Goal: Check status: Check status

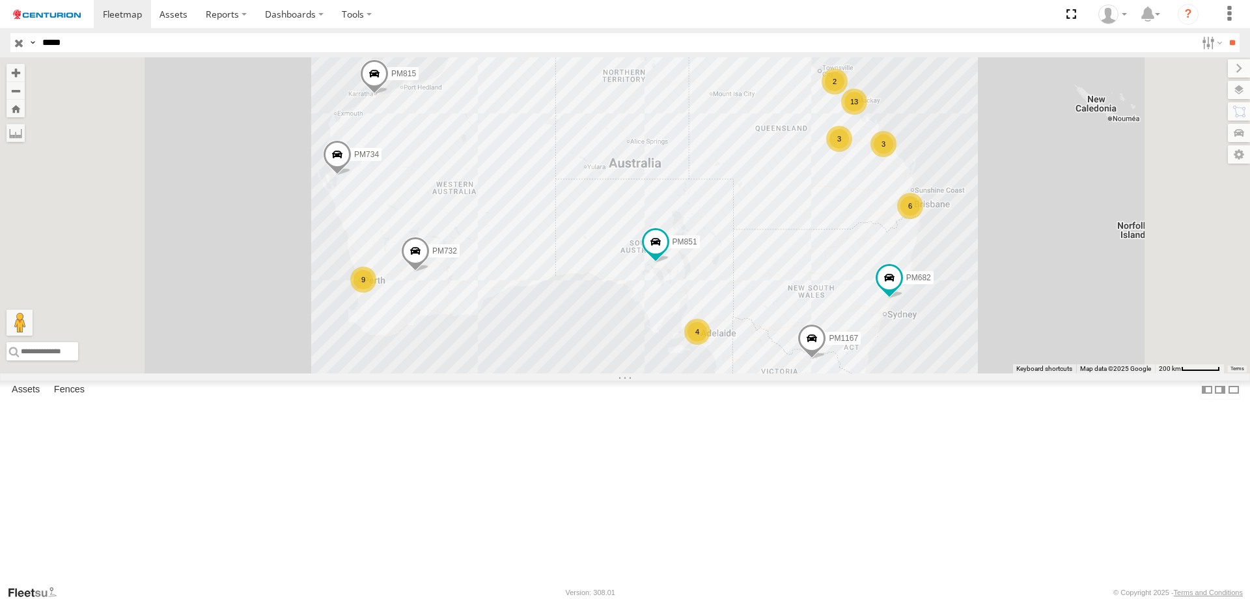
type input "*****"
click at [1225, 33] on input "**" at bounding box center [1232, 42] width 15 height 19
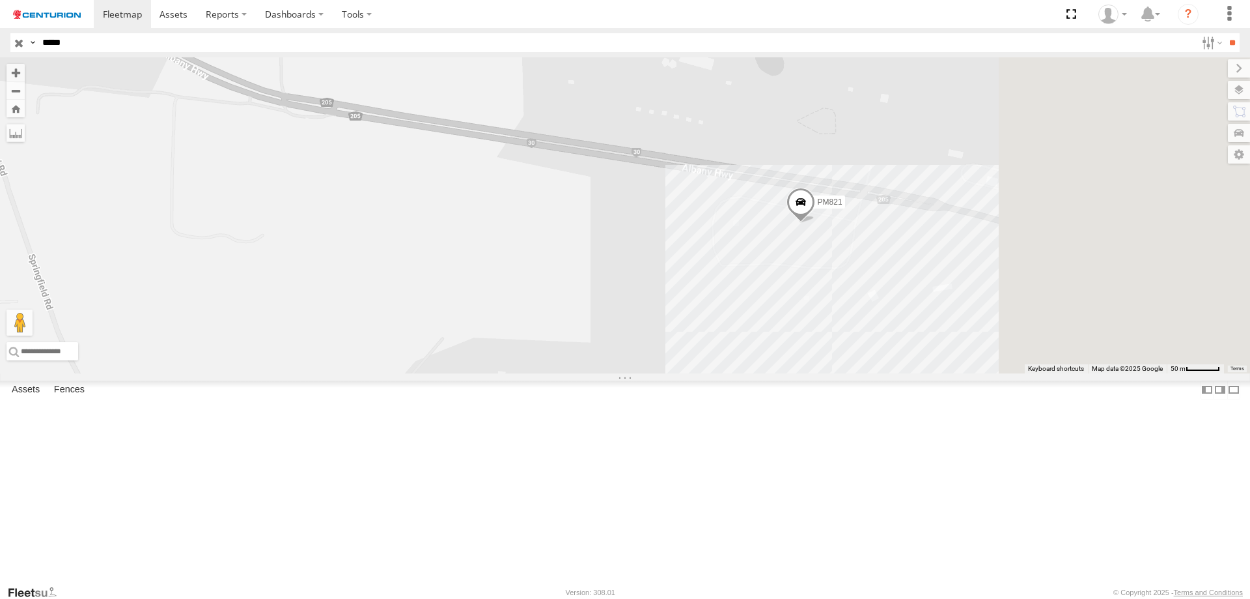
drag, startPoint x: 796, startPoint y: 367, endPoint x: 520, endPoint y: 497, distance: 305.0
click at [537, 373] on div "PM821" at bounding box center [625, 215] width 1250 height 316
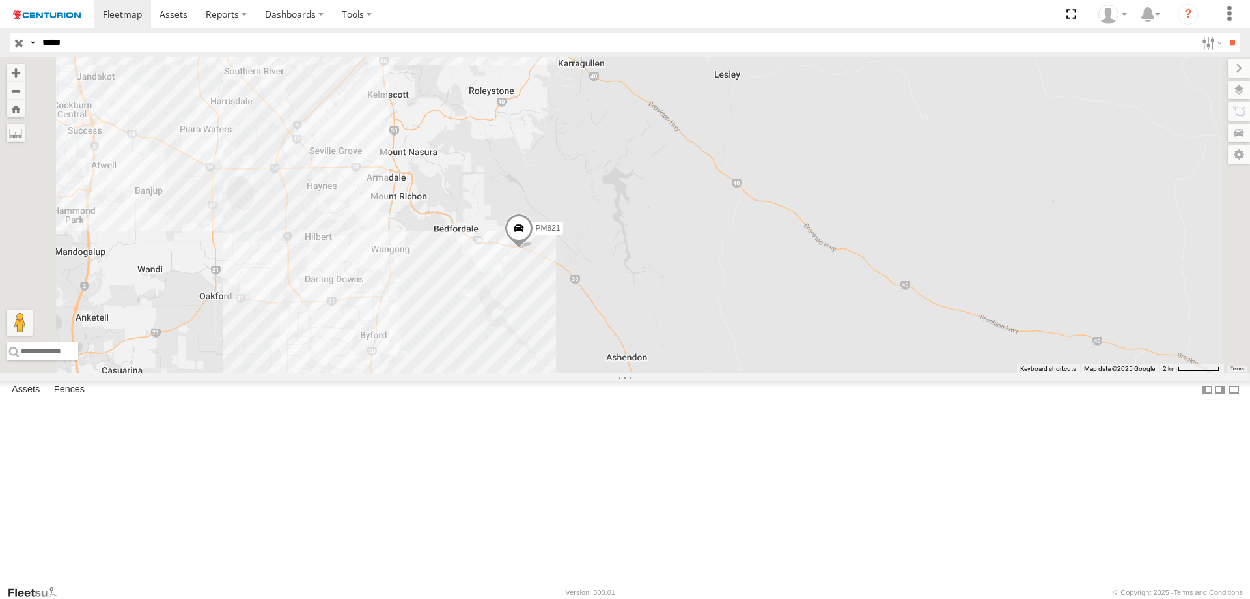
drag, startPoint x: 214, startPoint y: 90, endPoint x: 225, endPoint y: 94, distance: 11.7
click at [0, 0] on span at bounding box center [0, 0] width 0 height 0
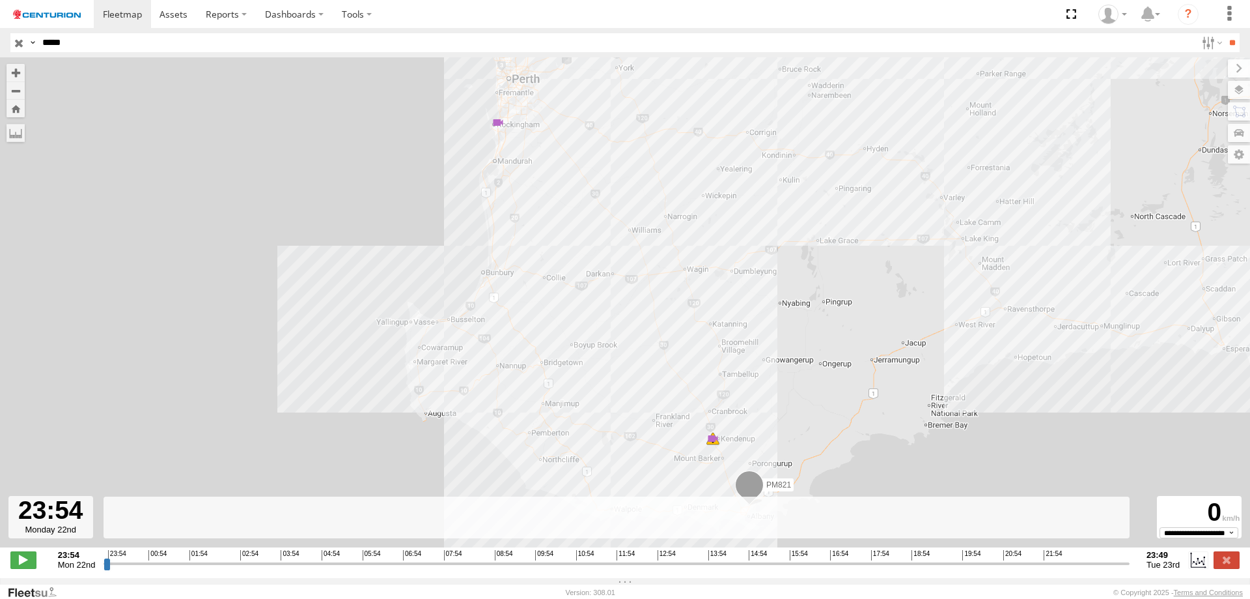
click at [967, 569] on input "range" at bounding box center [617, 563] width 1026 height 12
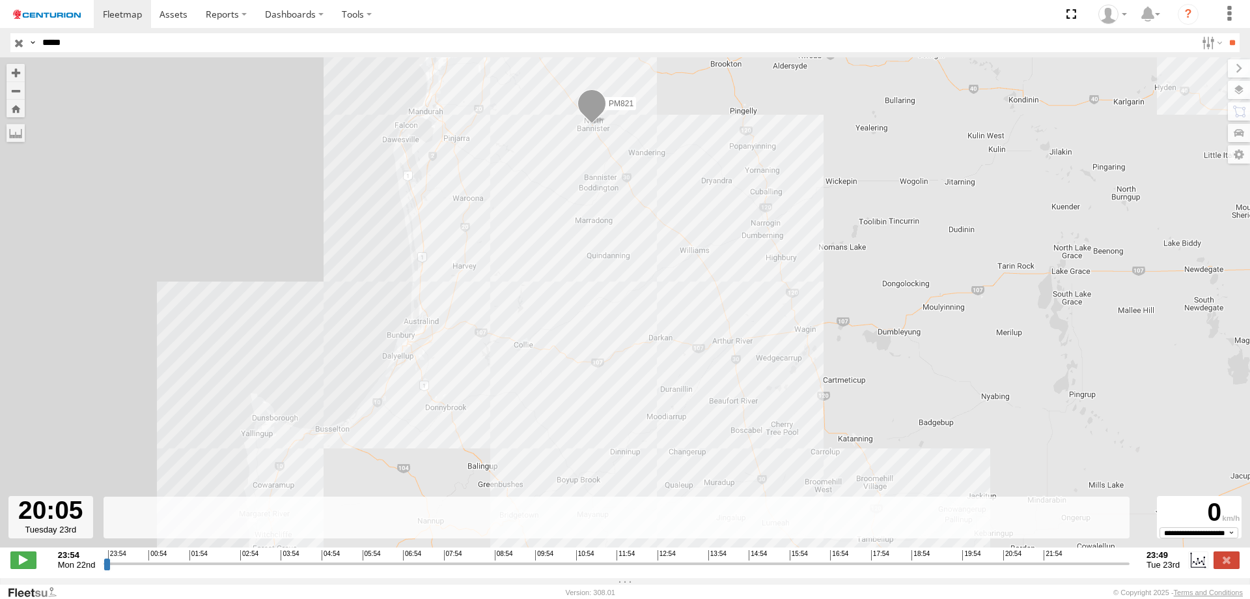
drag, startPoint x: 534, startPoint y: 177, endPoint x: 602, endPoint y: 419, distance: 251.7
click at [594, 402] on div "PM821 17:19 Tue 17:19 Tue 22:45 Tue" at bounding box center [625, 308] width 1250 height 503
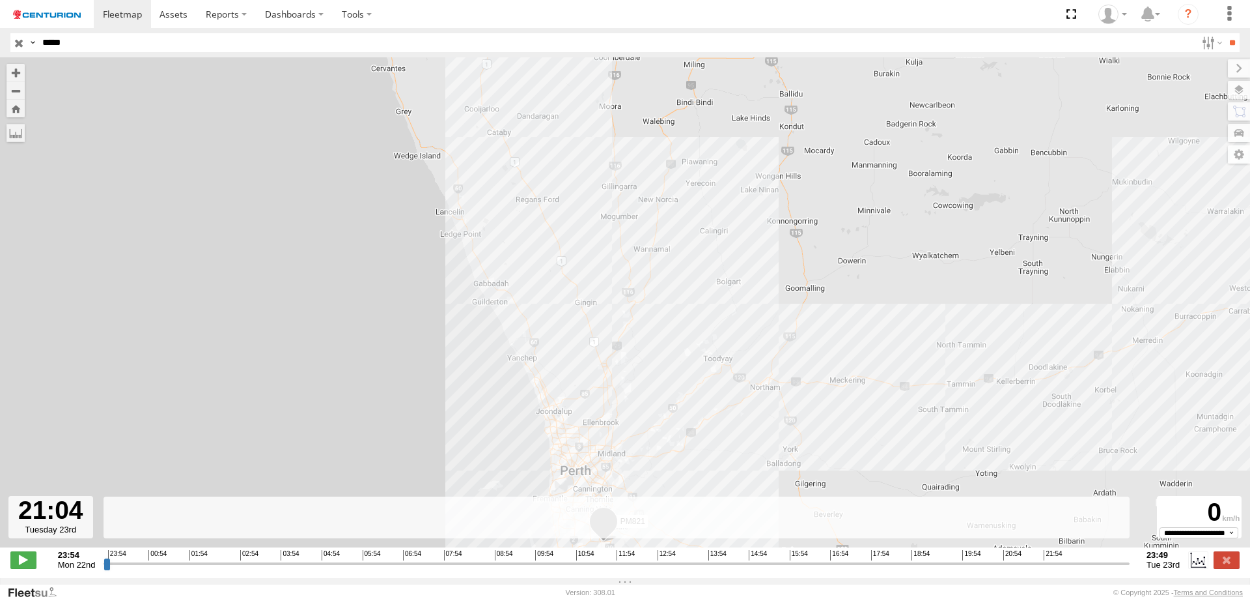
click at [1009, 569] on input "range" at bounding box center [617, 563] width 1026 height 12
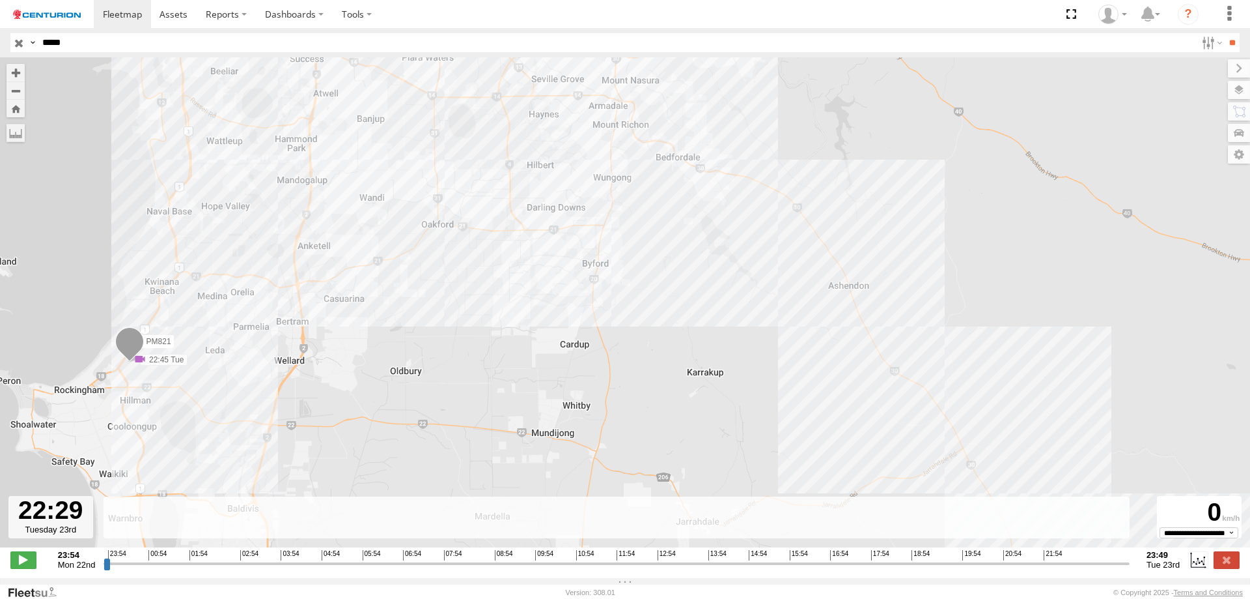
click at [1069, 569] on input "range" at bounding box center [617, 563] width 1026 height 12
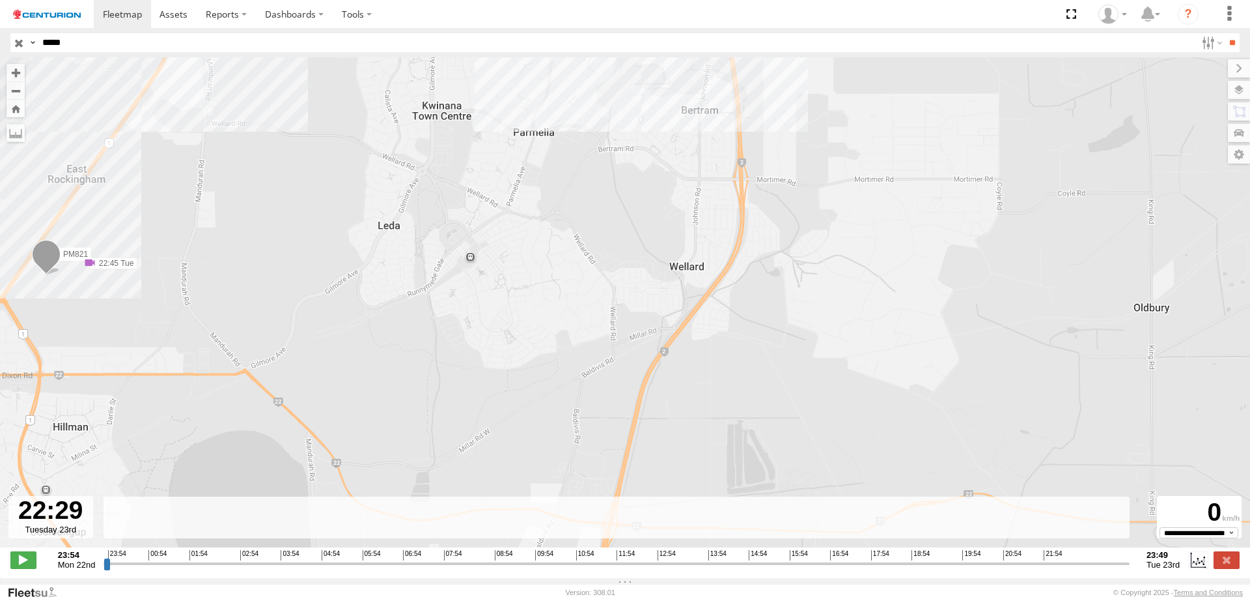
drag, startPoint x: 94, startPoint y: 333, endPoint x: 324, endPoint y: 327, distance: 230.0
click at [324, 327] on div "PM821 17:19 Tue 17:19 Tue 22:45 Tue" at bounding box center [625, 308] width 1250 height 503
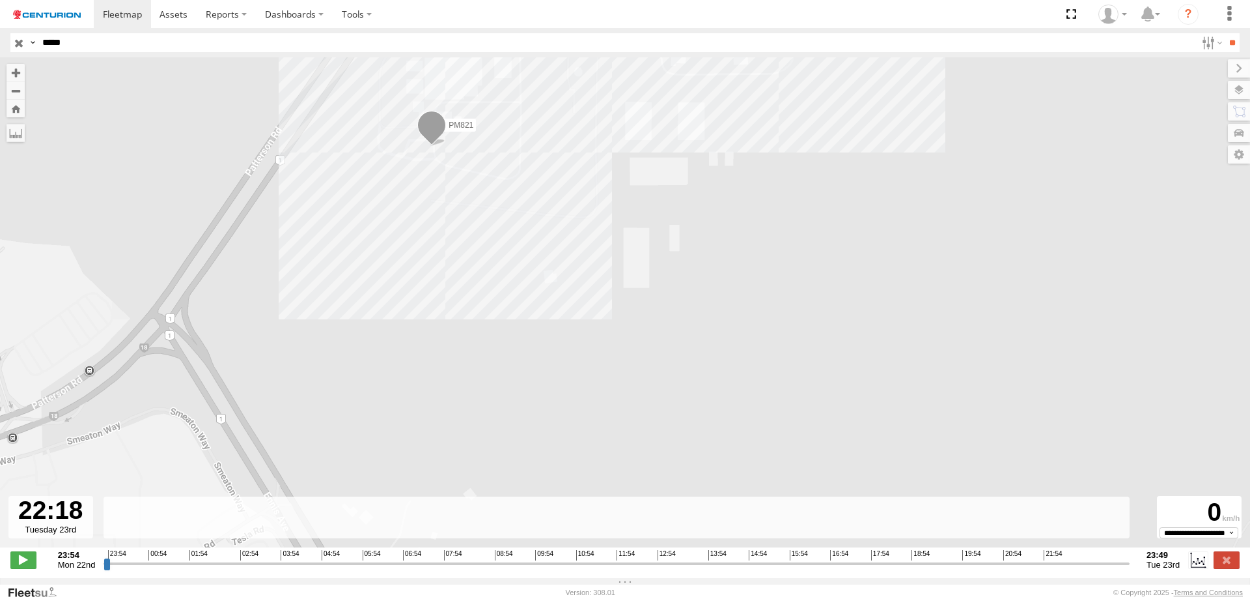
click at [1062, 569] on input "range" at bounding box center [617, 563] width 1026 height 12
click at [1050, 569] on input "range" at bounding box center [617, 563] width 1026 height 12
click at [1035, 569] on input "range" at bounding box center [617, 563] width 1026 height 12
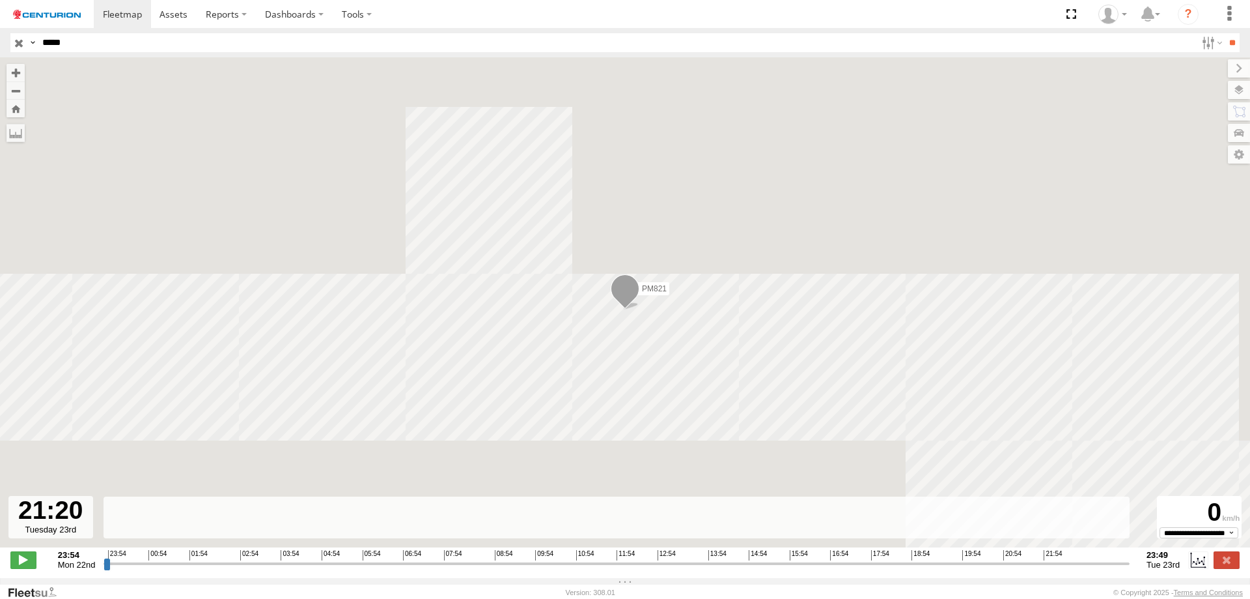
click at [1020, 569] on input "range" at bounding box center [617, 563] width 1026 height 12
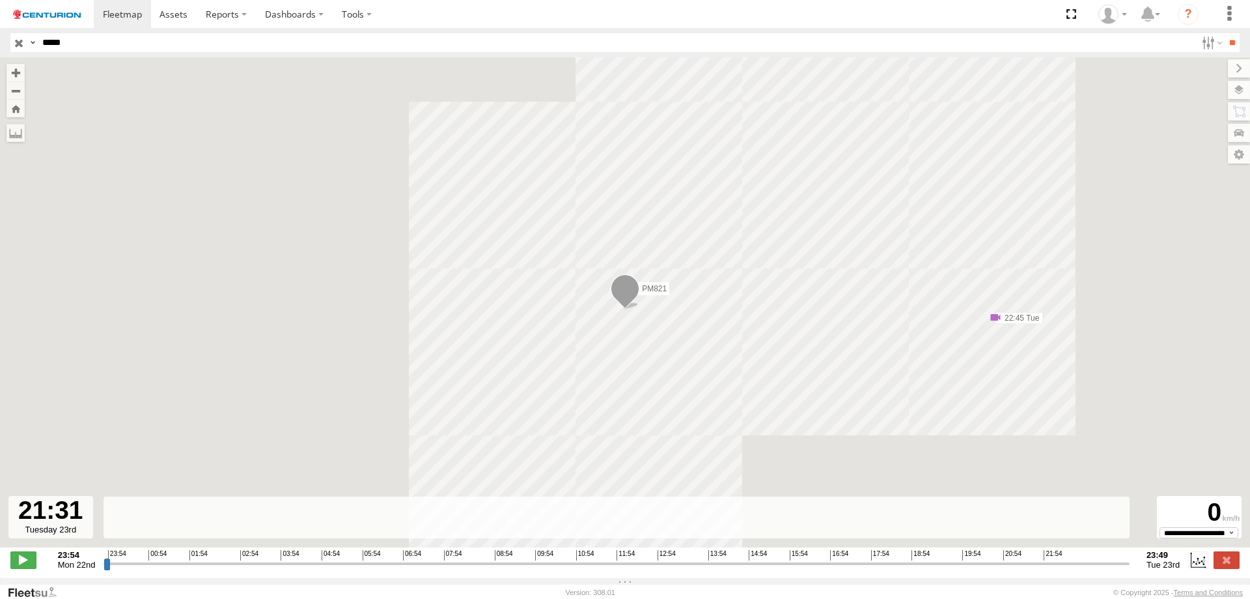
click at [1028, 569] on input "range" at bounding box center [617, 563] width 1026 height 12
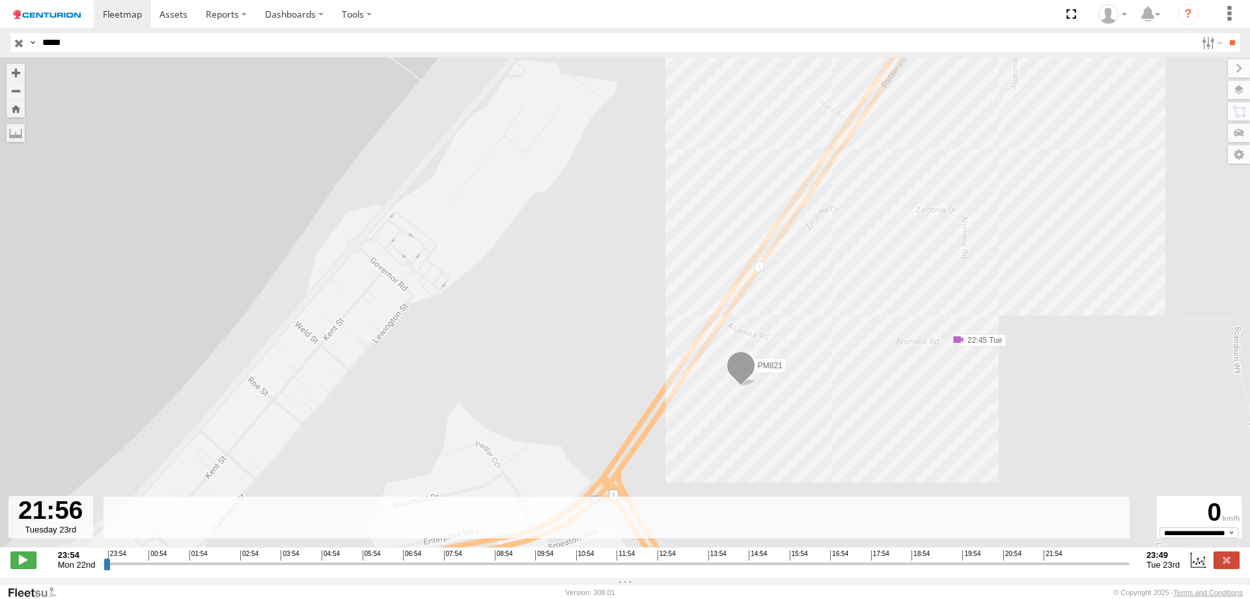
click at [1046, 569] on input "range" at bounding box center [617, 563] width 1026 height 12
click at [1062, 569] on input "range" at bounding box center [617, 563] width 1026 height 12
click at [1077, 568] on input "range" at bounding box center [617, 563] width 1026 height 12
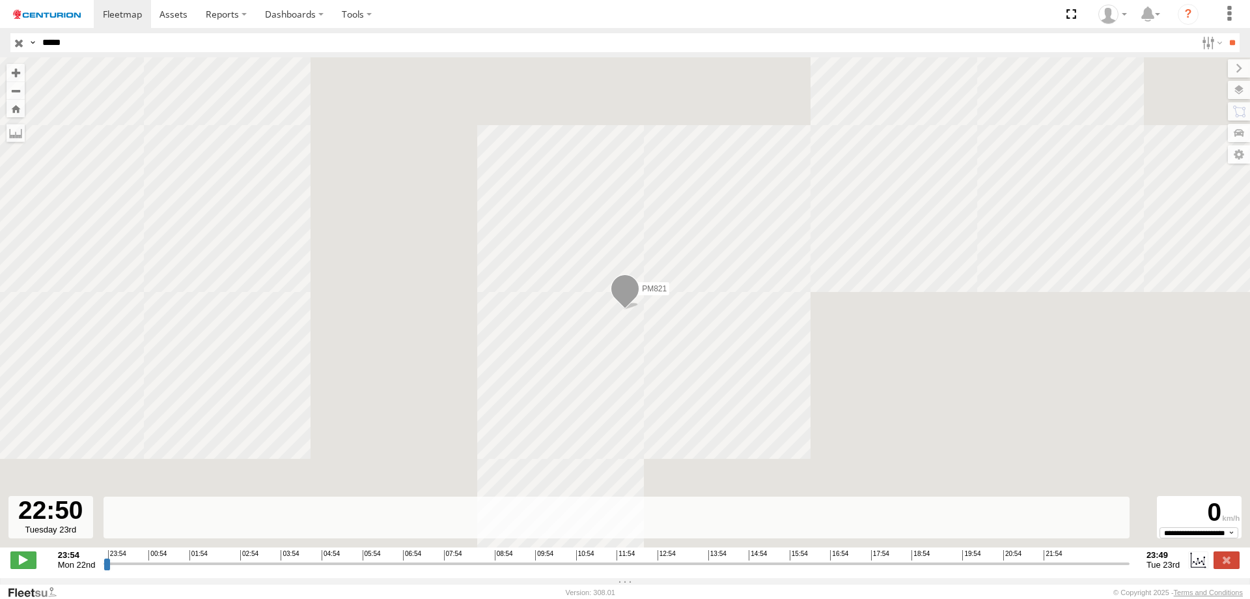
click at [1084, 568] on input "range" at bounding box center [617, 563] width 1026 height 12
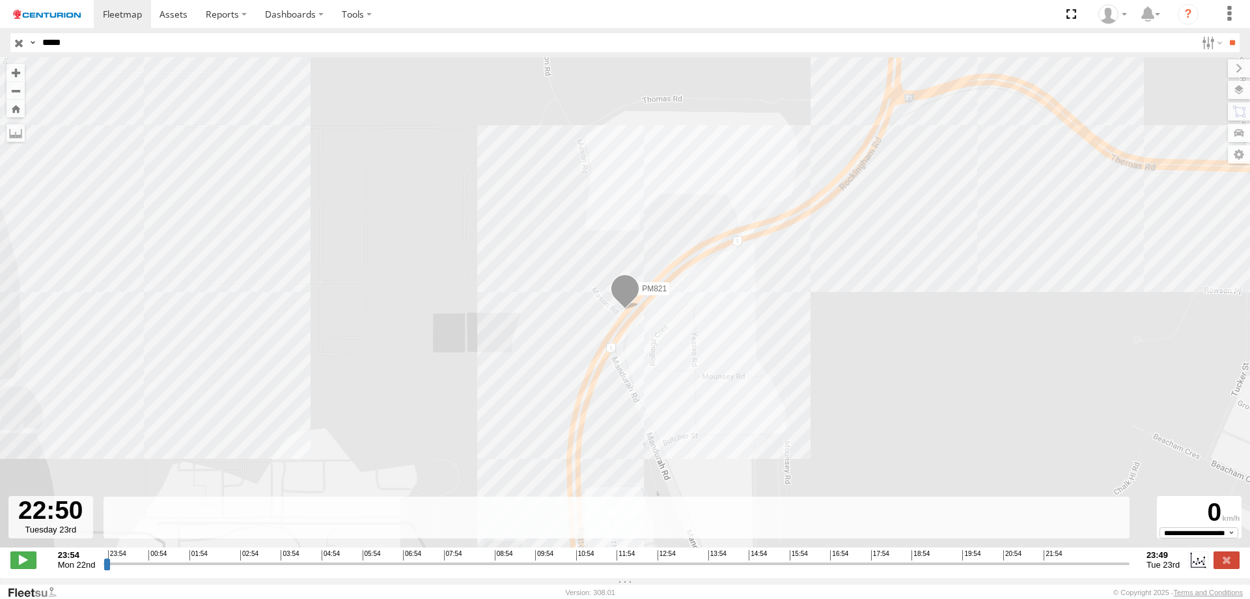
click at [1082, 568] on input "range" at bounding box center [617, 563] width 1026 height 12
click at [1081, 568] on input "range" at bounding box center [617, 563] width 1026 height 12
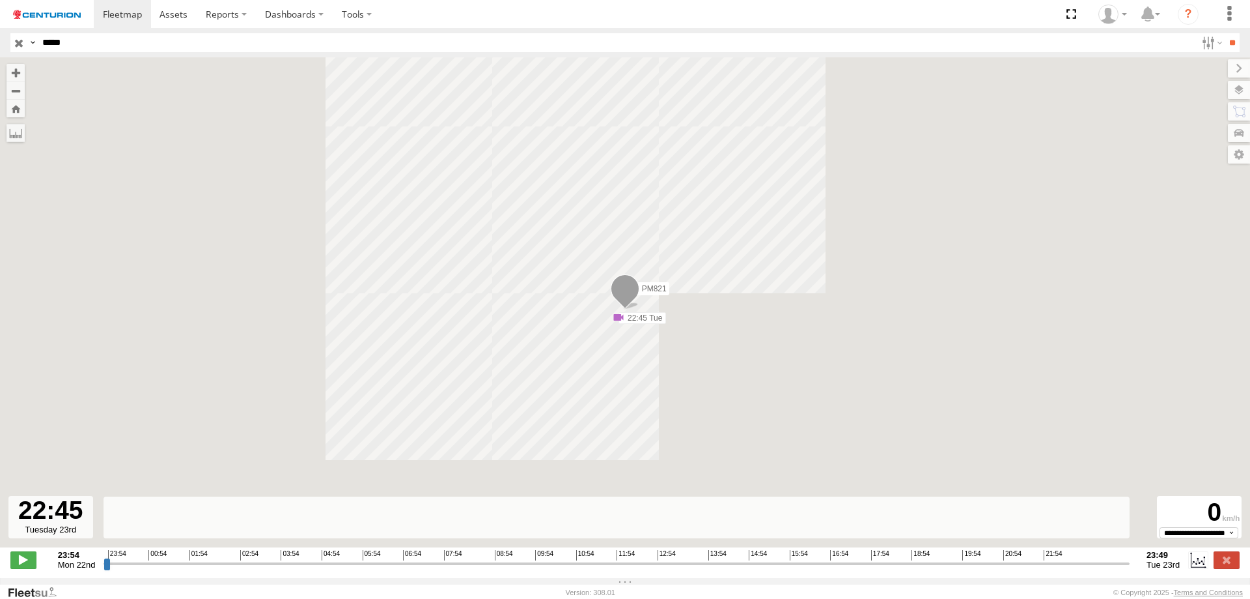
type input "**********"
click at [1080, 569] on input "range" at bounding box center [617, 563] width 1026 height 12
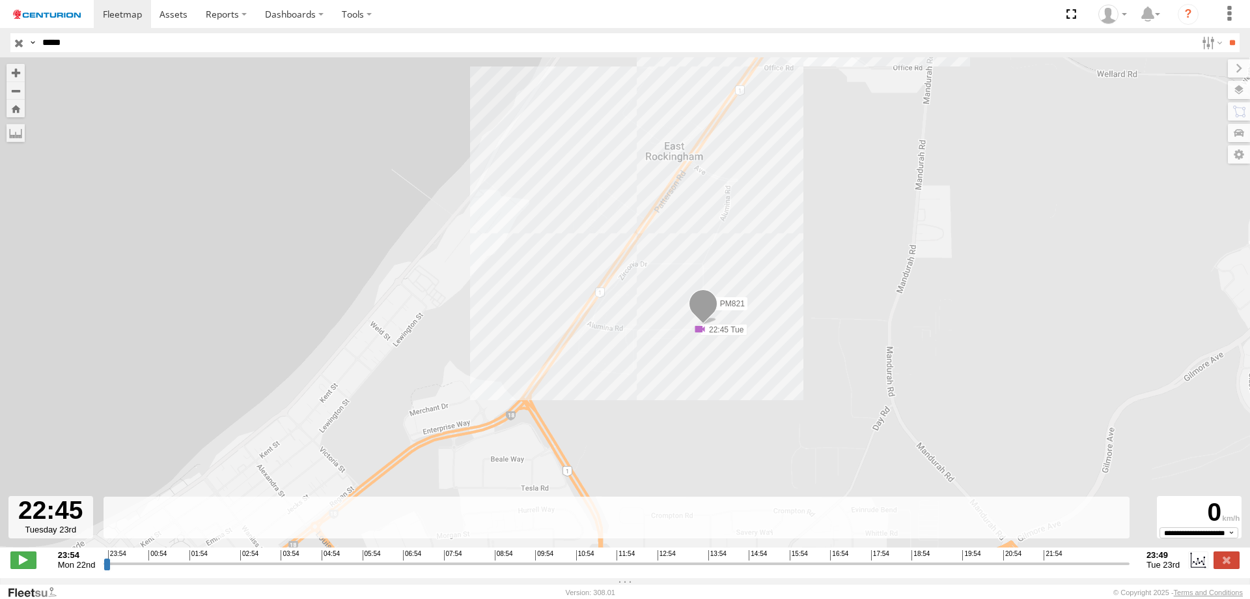
click at [93, 46] on input "*****" at bounding box center [616, 42] width 1159 height 19
click at [1225, 33] on input "**" at bounding box center [1232, 42] width 15 height 19
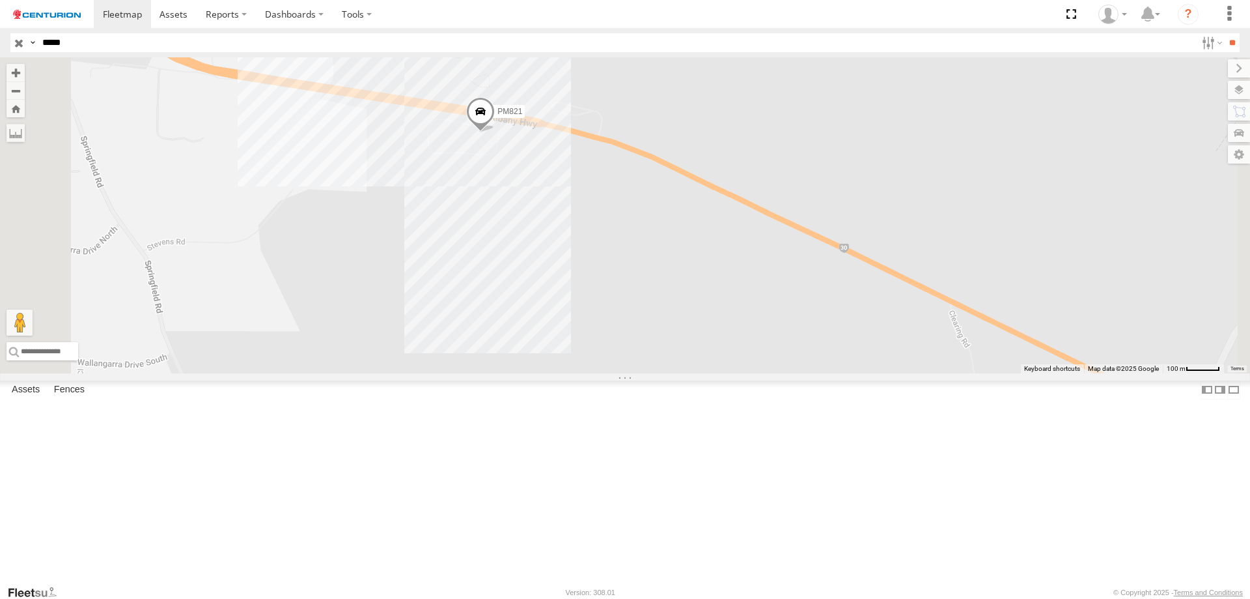
drag, startPoint x: 668, startPoint y: 346, endPoint x: 644, endPoint y: 397, distance: 56.2
click at [644, 373] on div "PM821" at bounding box center [625, 215] width 1250 height 316
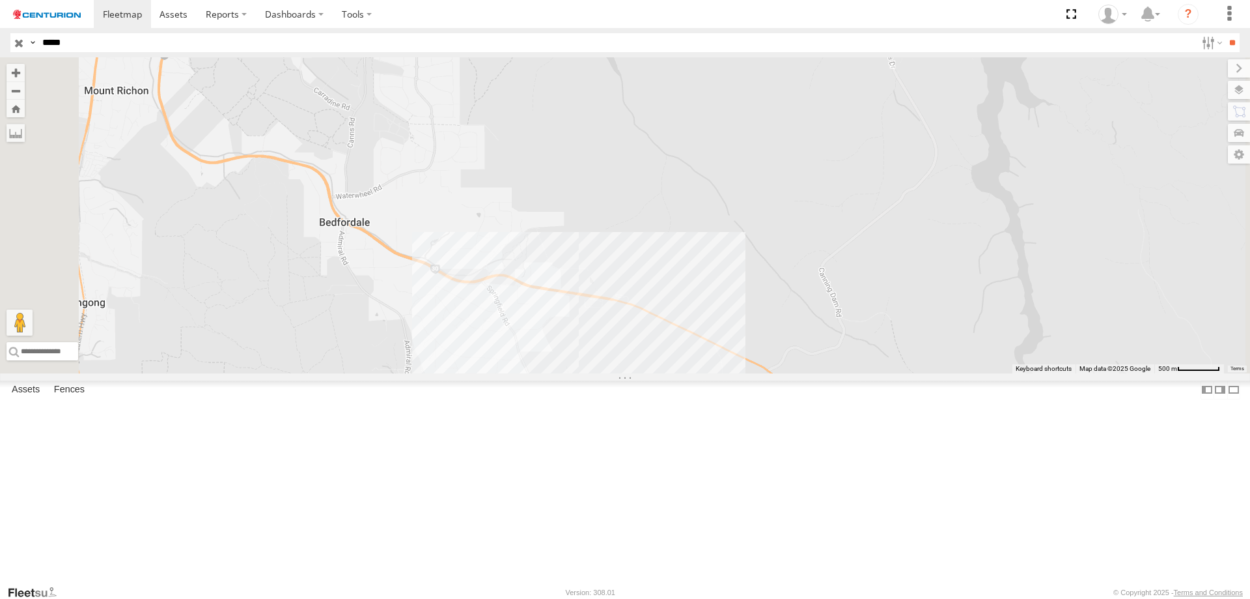
drag, startPoint x: 805, startPoint y: 226, endPoint x: 758, endPoint y: 168, distance: 74.6
click at [777, 190] on div "PM821" at bounding box center [625, 215] width 1250 height 316
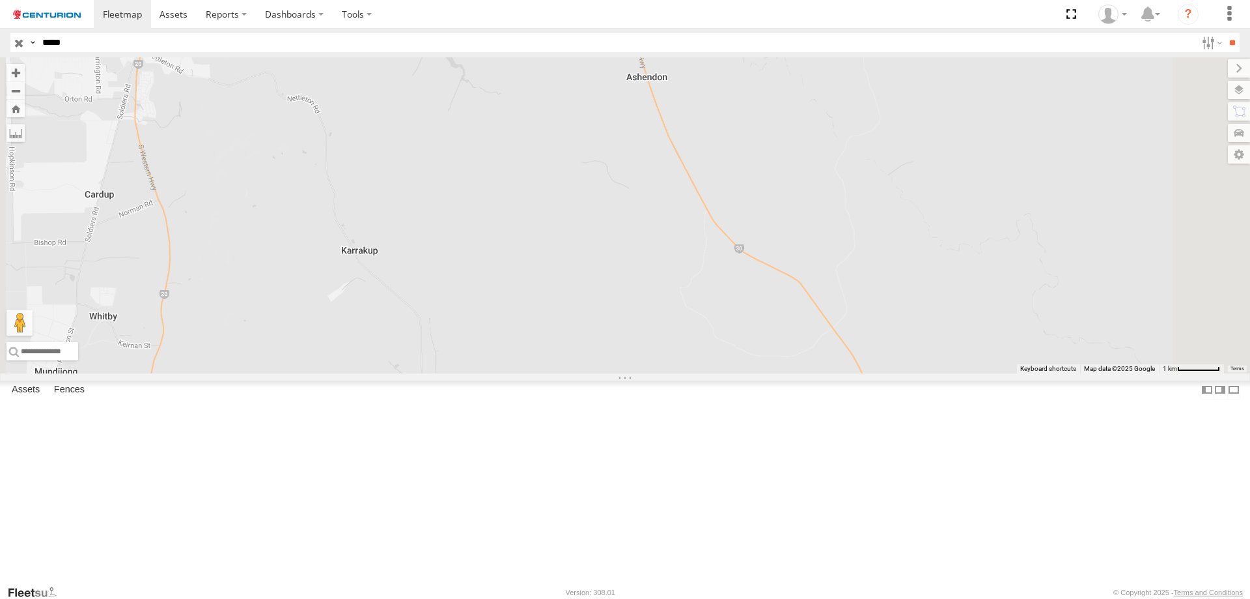
drag, startPoint x: 772, startPoint y: 298, endPoint x: 799, endPoint y: 447, distance: 151.6
click at [799, 373] on div "PM821" at bounding box center [625, 215] width 1250 height 316
